Goal: Transaction & Acquisition: Purchase product/service

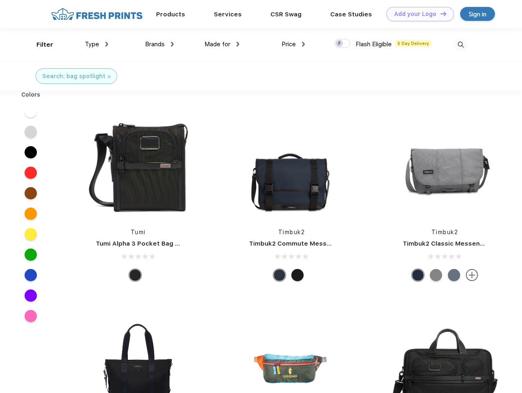
click at [417, 14] on link "Add your Logo Design Tool" at bounding box center [420, 14] width 68 height 14
click at [0, 0] on div "Design Tool" at bounding box center [0, 0] width 0 height 0
click at [439, 14] on link "Add your Logo Design Tool" at bounding box center [420, 14] width 68 height 14
click at [39, 45] on div "Filter" at bounding box center [44, 44] width 17 height 9
click at [97, 44] on span "Type" at bounding box center [92, 44] width 14 height 7
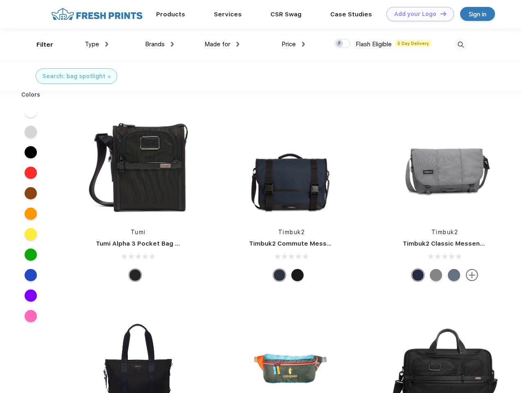
click at [159, 44] on span "Brands" at bounding box center [155, 44] width 20 height 7
click at [222, 44] on span "Made for" at bounding box center [217, 44] width 26 height 7
click at [293, 44] on span "Price" at bounding box center [288, 44] width 14 height 7
click at [342, 44] on div at bounding box center [342, 43] width 16 height 9
click at [340, 44] on input "checkbox" at bounding box center [336, 41] width 5 height 5
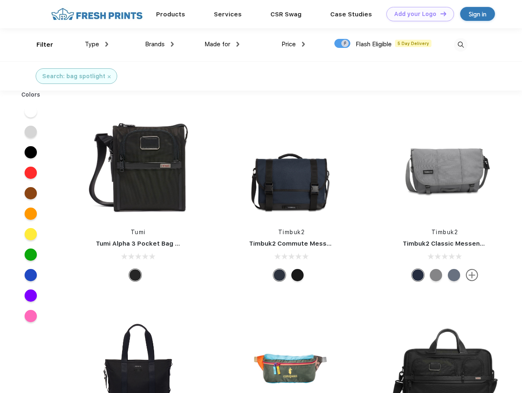
click at [460, 45] on img at bounding box center [461, 45] width 14 height 14
